Goal: Navigation & Orientation: Find specific page/section

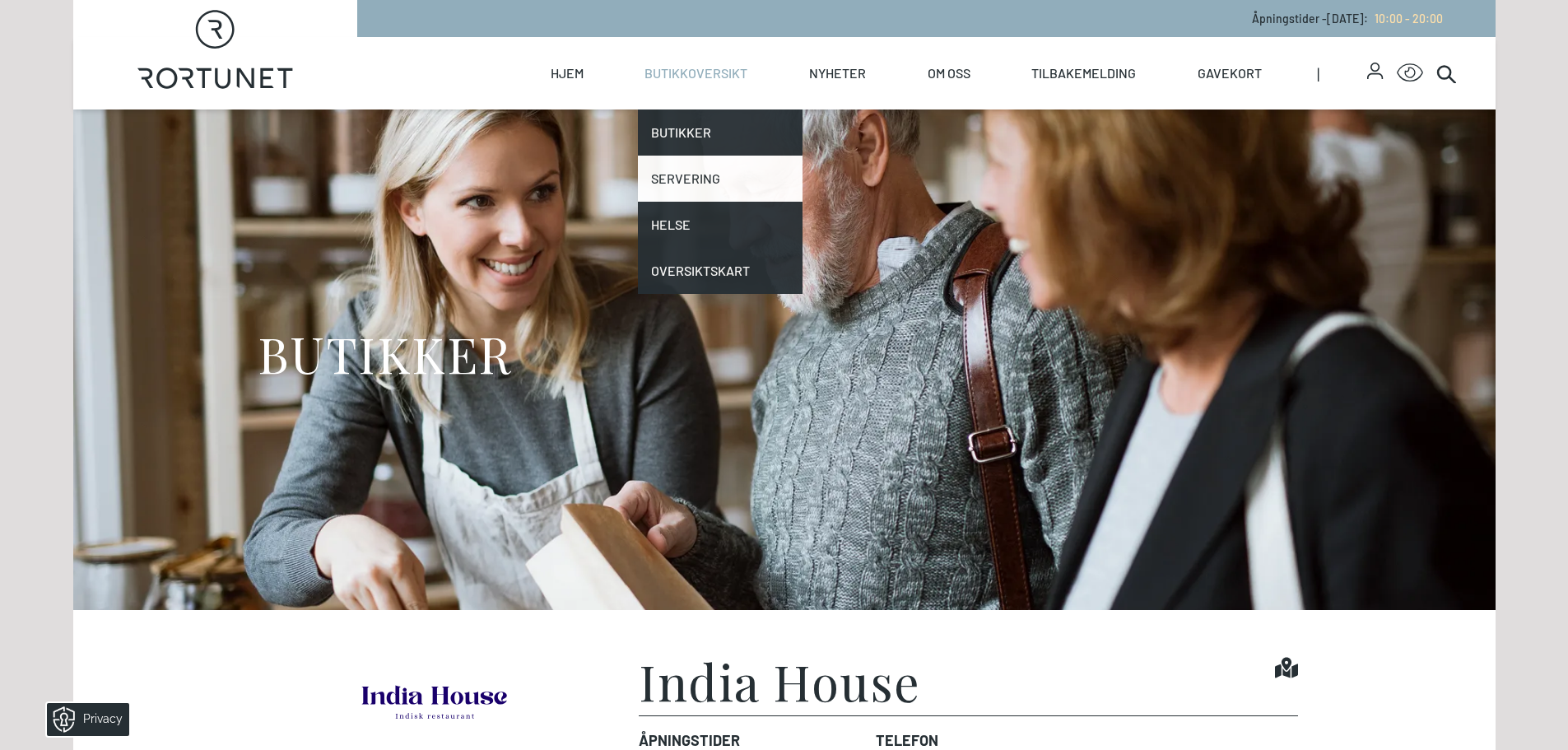
click at [702, 178] on link "Servering" at bounding box center [720, 178] width 165 height 47
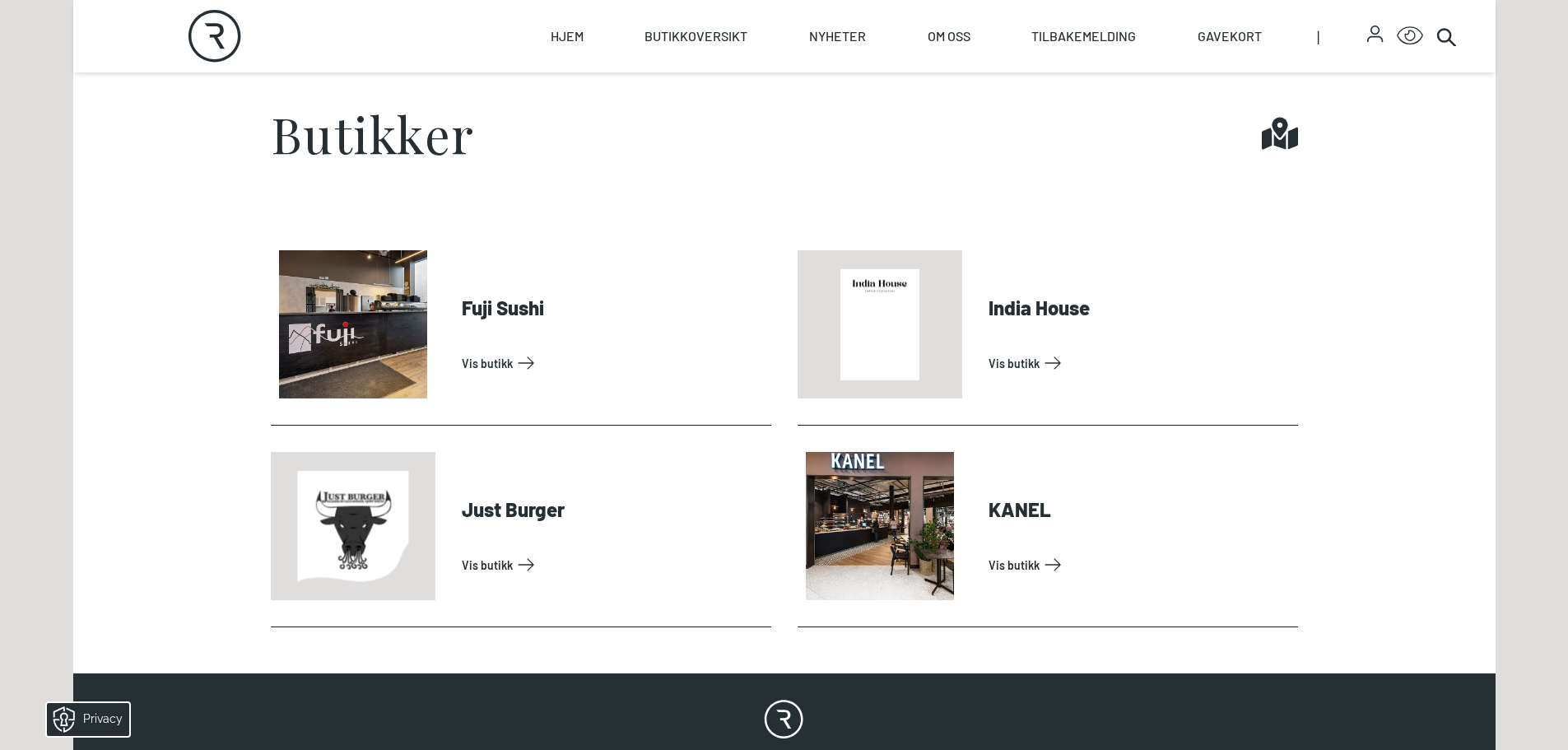
scroll to position [681, 0]
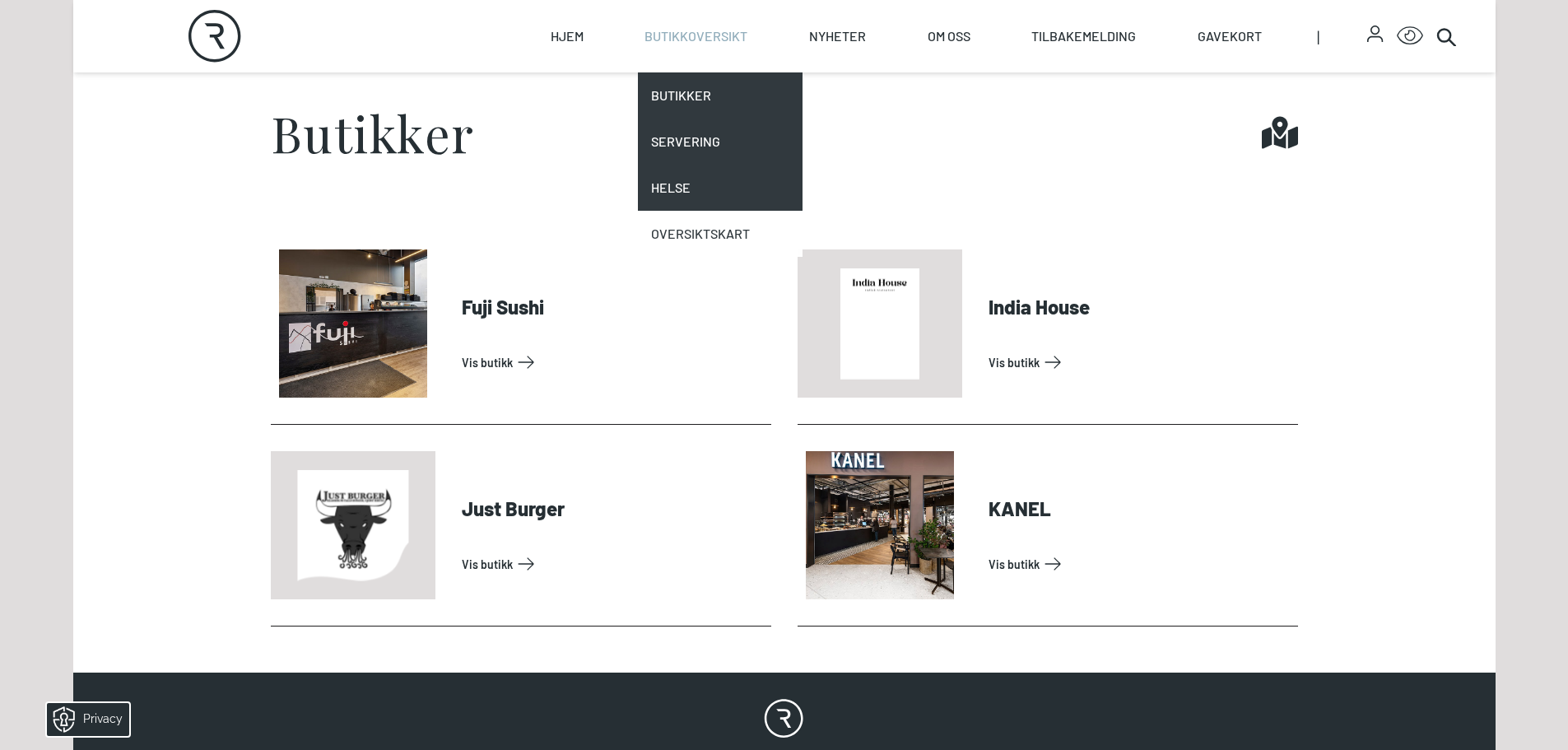
click at [731, 234] on link "Oversiktskart" at bounding box center [720, 234] width 165 height 47
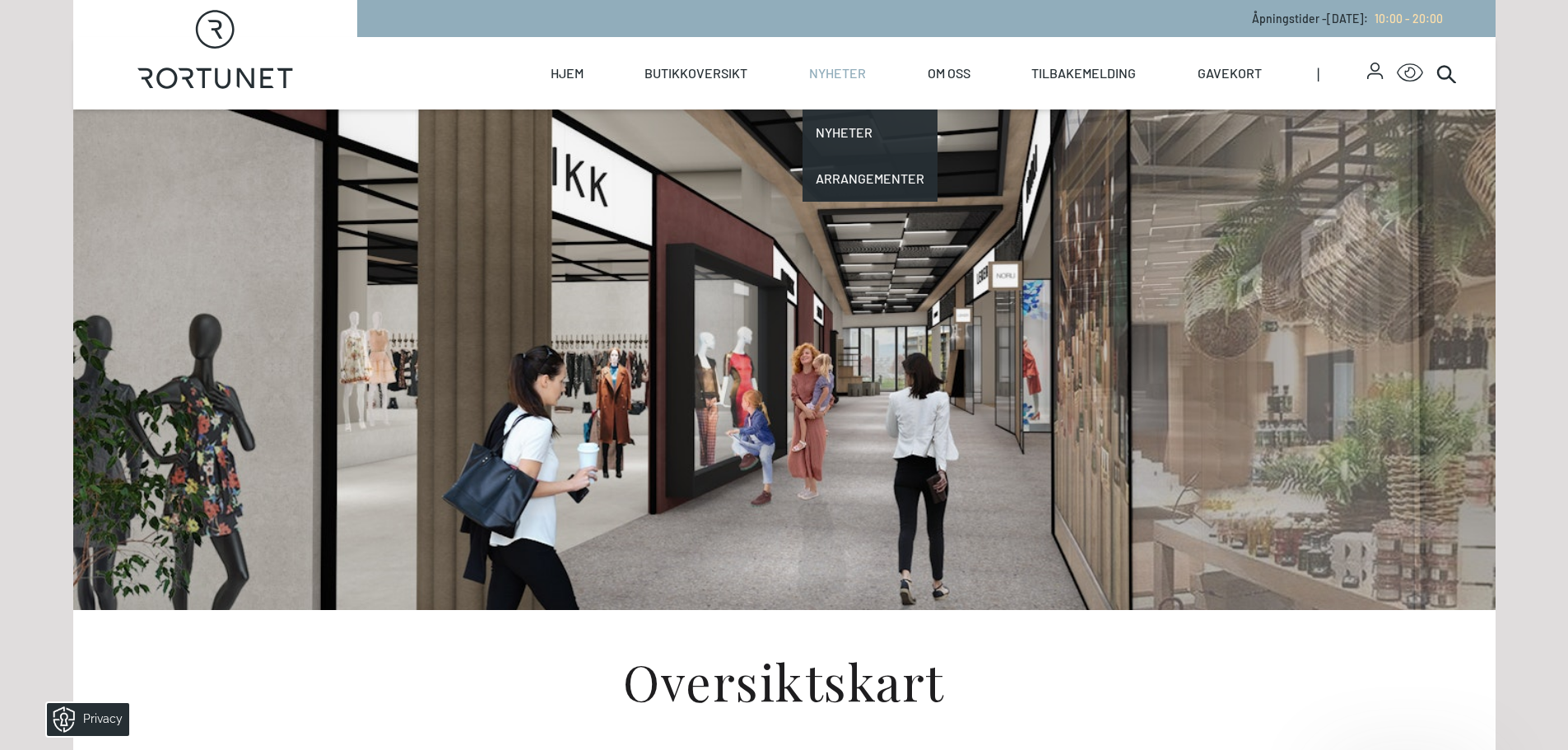
click at [830, 87] on link "Nyheter" at bounding box center [837, 73] width 57 height 73
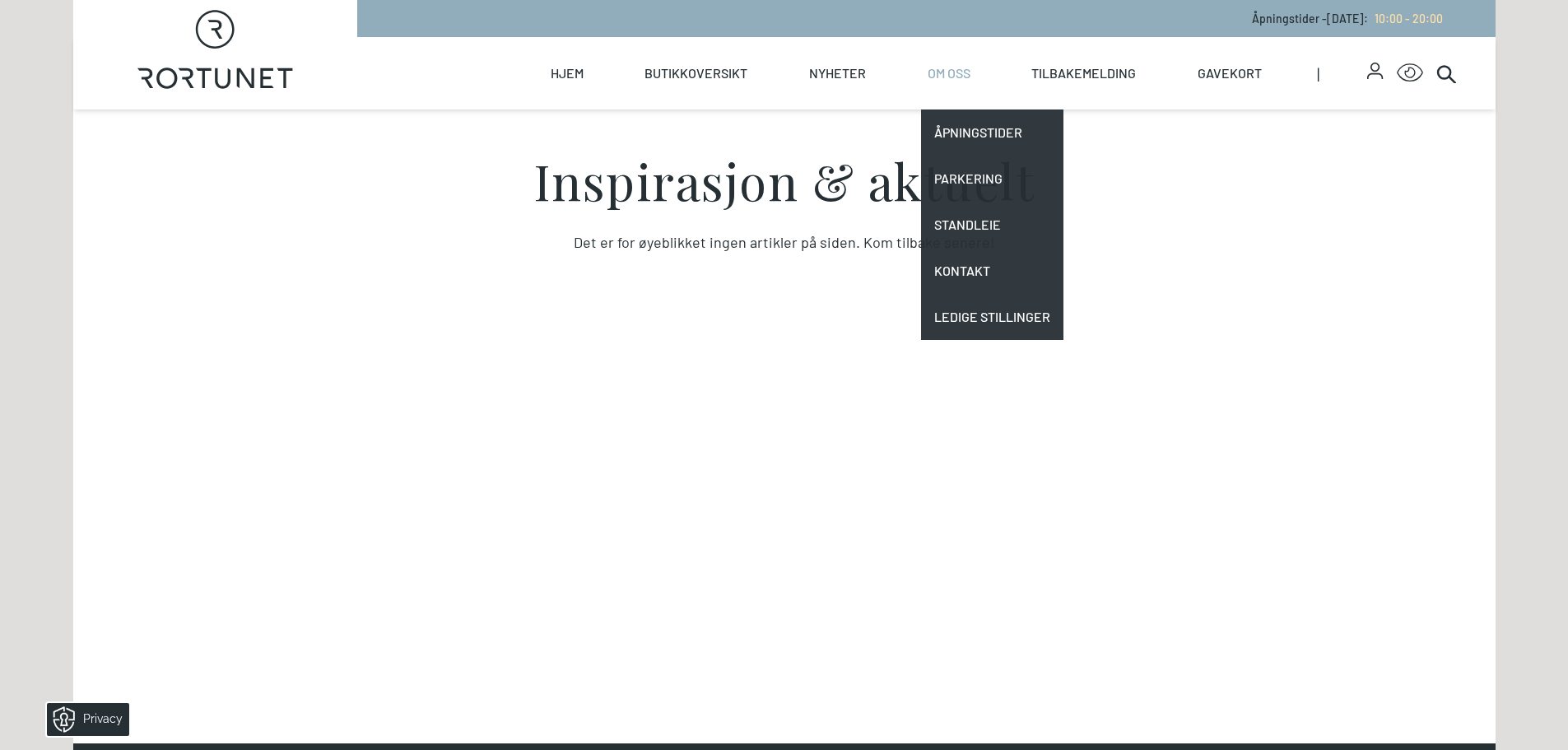
click at [935, 58] on link "Om oss" at bounding box center [949, 73] width 43 height 73
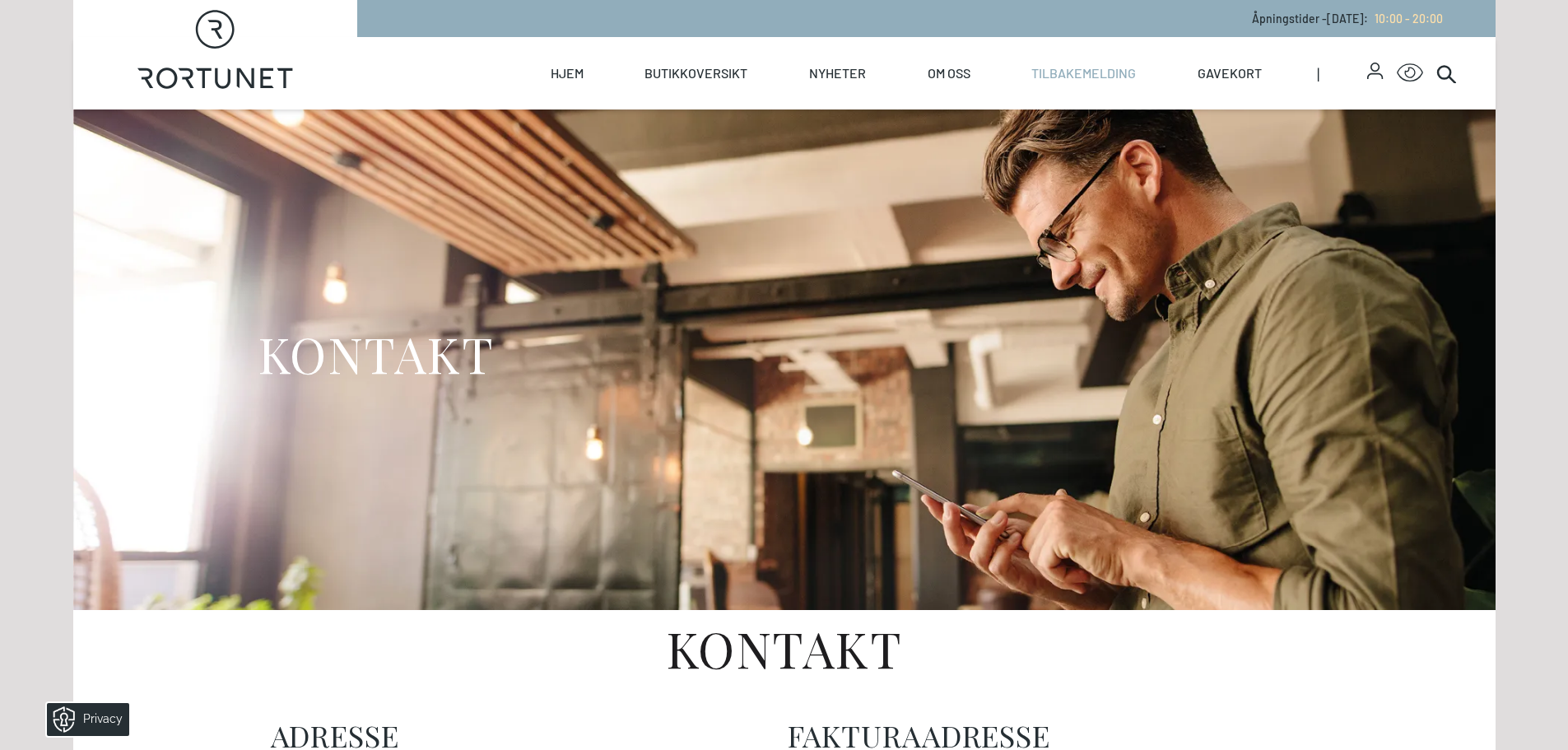
click at [1056, 71] on link "Tilbakemelding" at bounding box center [1083, 73] width 105 height 73
click at [571, 84] on link "Hjem" at bounding box center [567, 73] width 33 height 73
select select "NO"
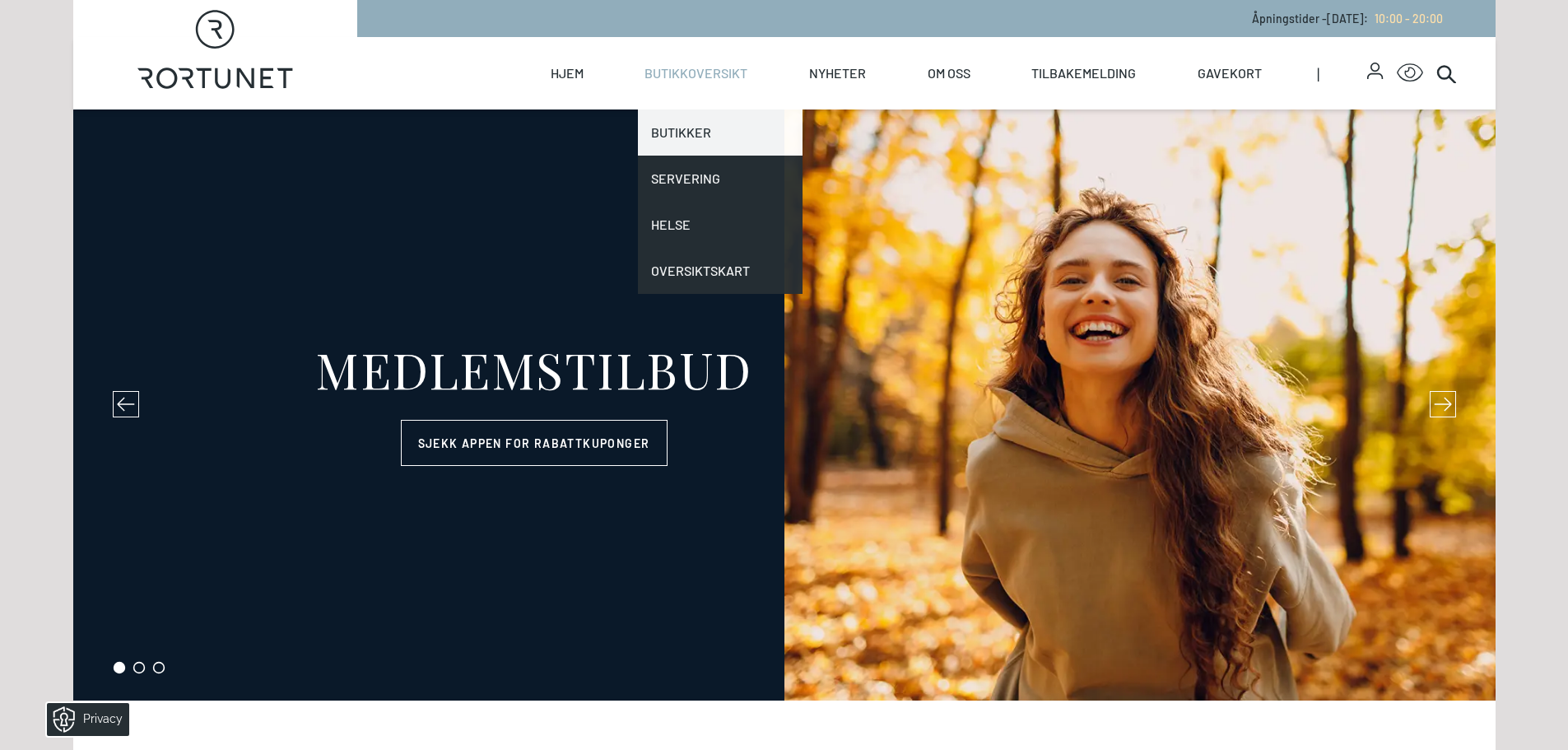
click at [705, 134] on link "Butikker" at bounding box center [720, 133] width 165 height 47
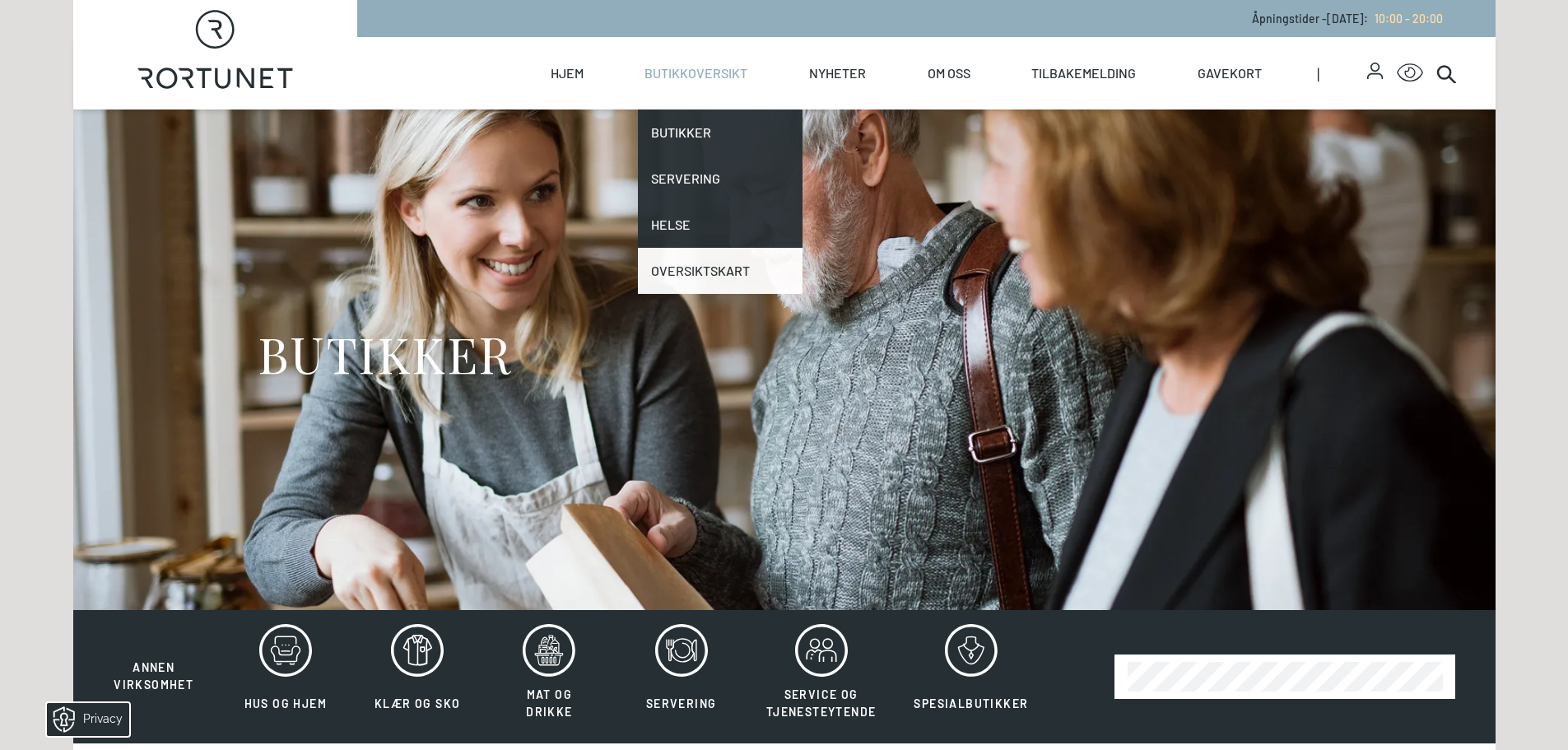
click at [706, 280] on link "Oversiktskart" at bounding box center [720, 271] width 165 height 47
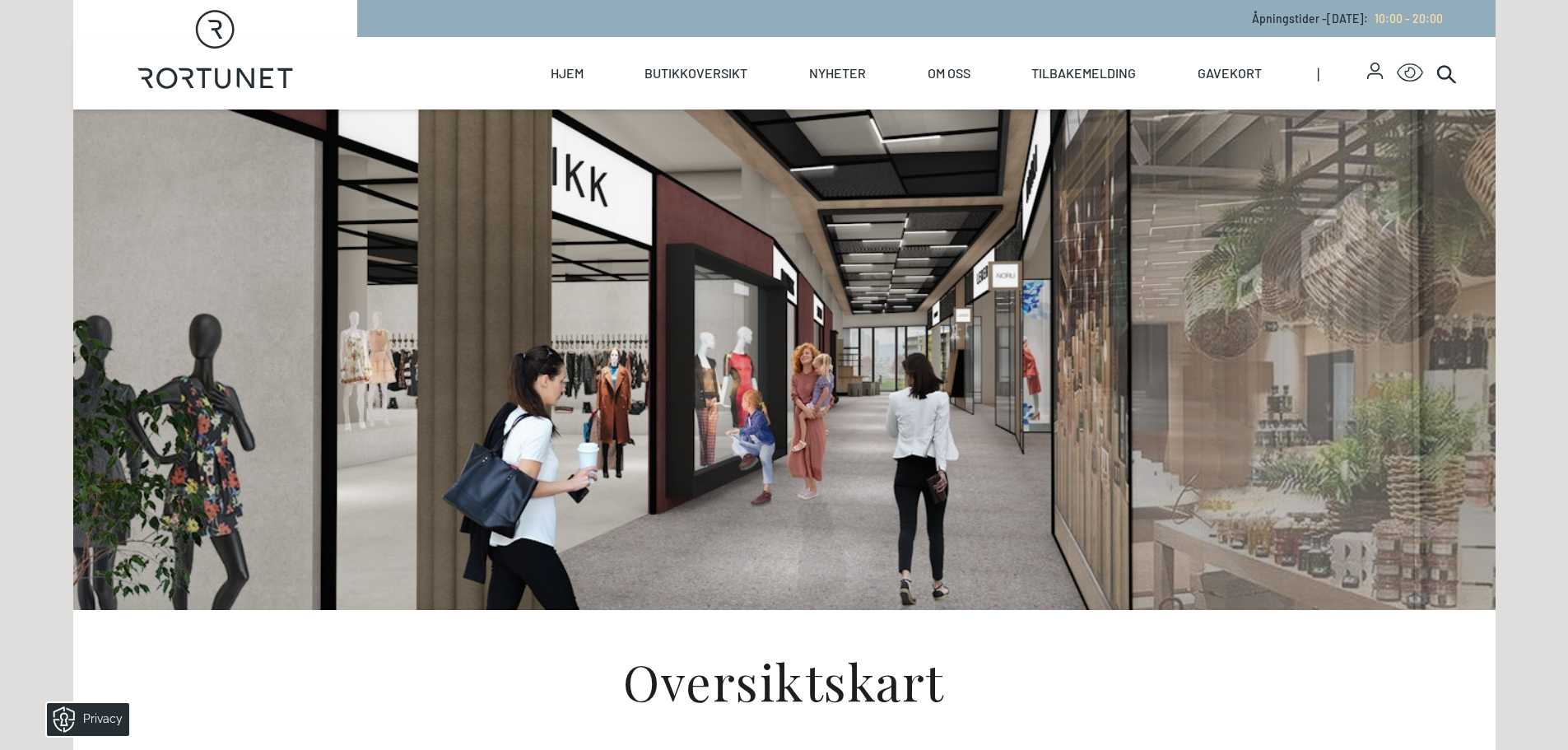
scroll to position [507, 0]
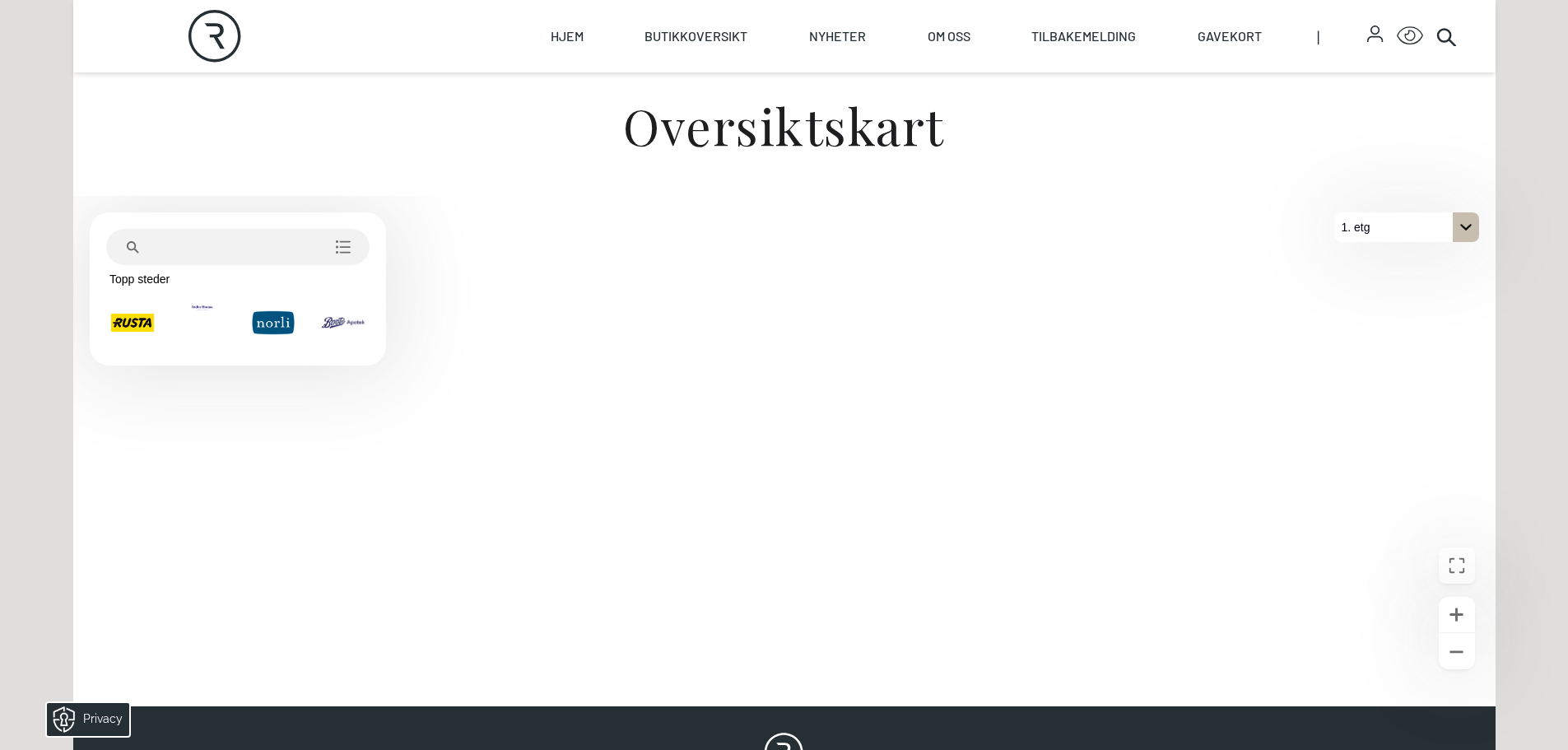
scroll to position [549, 0]
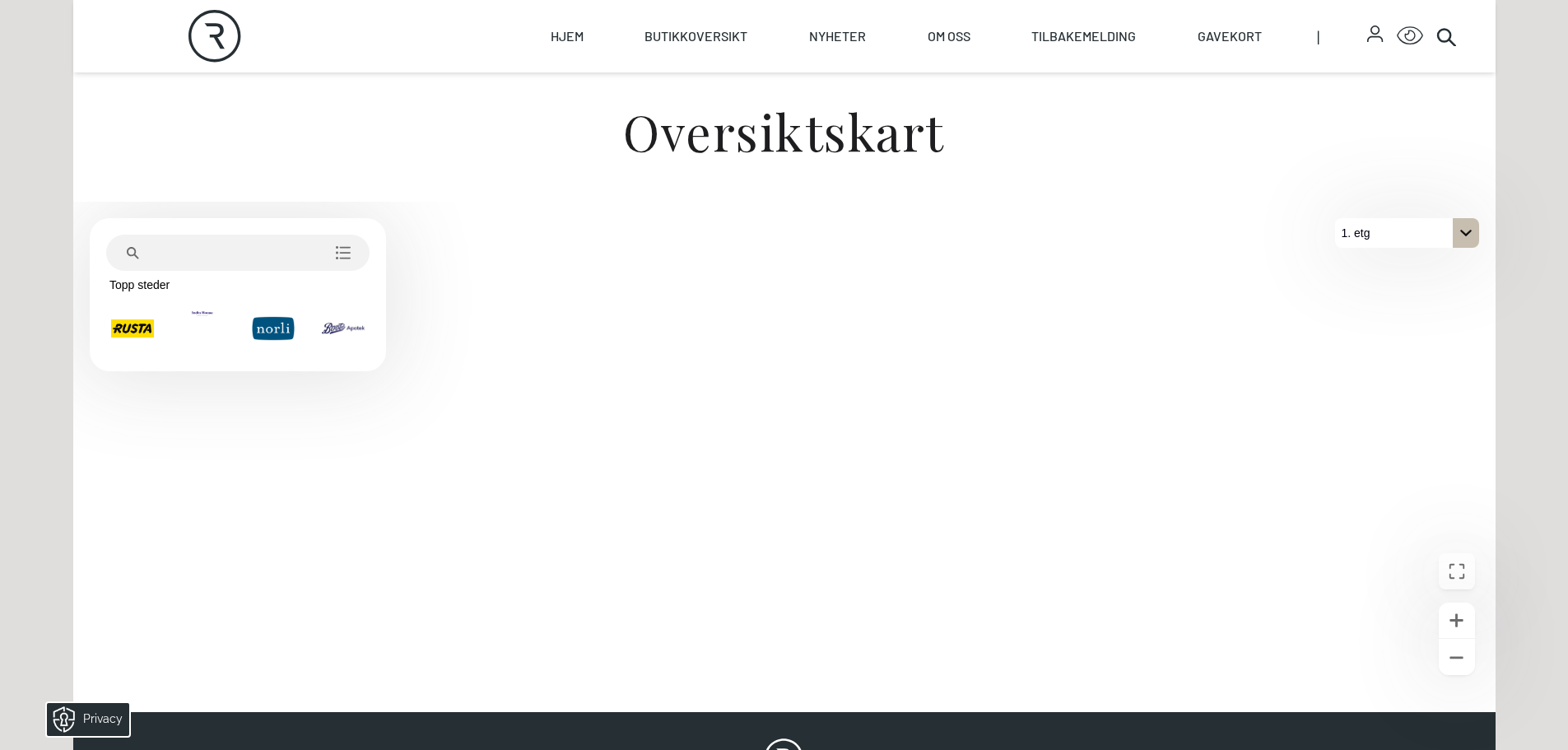
click at [1469, 243] on div "På 1. etg. Klikk for å velge en annen etasje." at bounding box center [1465, 233] width 26 height 30
click at [1437, 270] on button "2. etg" at bounding box center [1406, 263] width 144 height 30
click at [1441, 653] on button "Zoome ut" at bounding box center [1456, 656] width 36 height 36
